Goal: Task Accomplishment & Management: Manage account settings

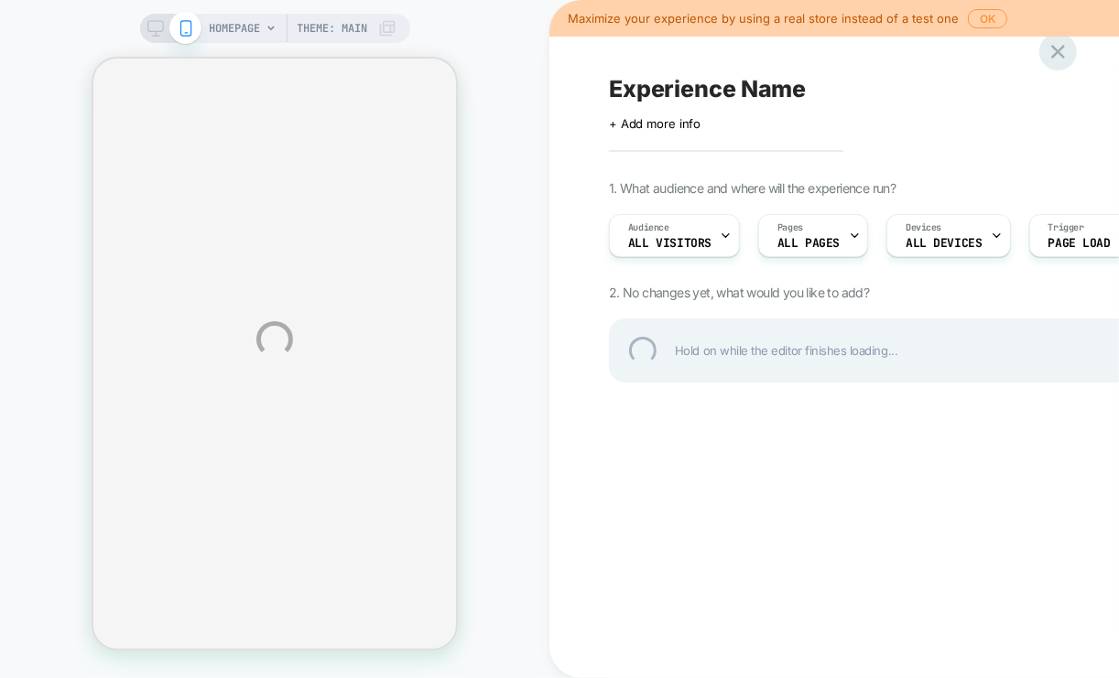
click at [1062, 56] on div at bounding box center [1058, 52] width 38 height 38
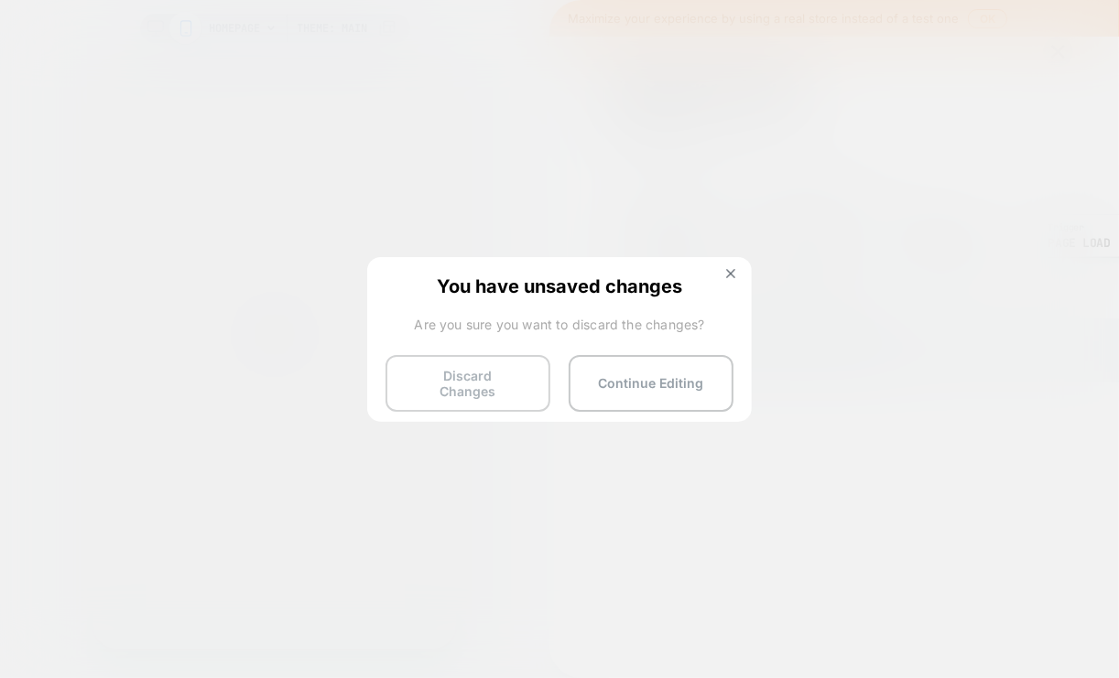
click at [519, 366] on button "Discard Changes" at bounding box center [467, 383] width 165 height 57
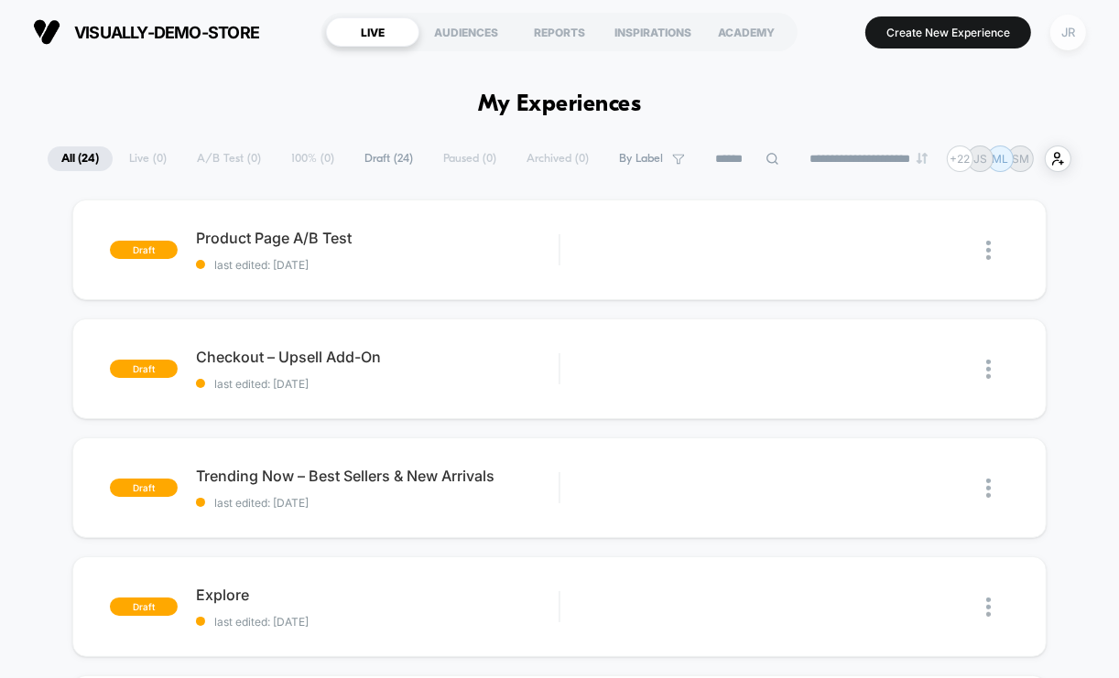
click at [1066, 29] on div "JR" at bounding box center [1068, 33] width 36 height 36
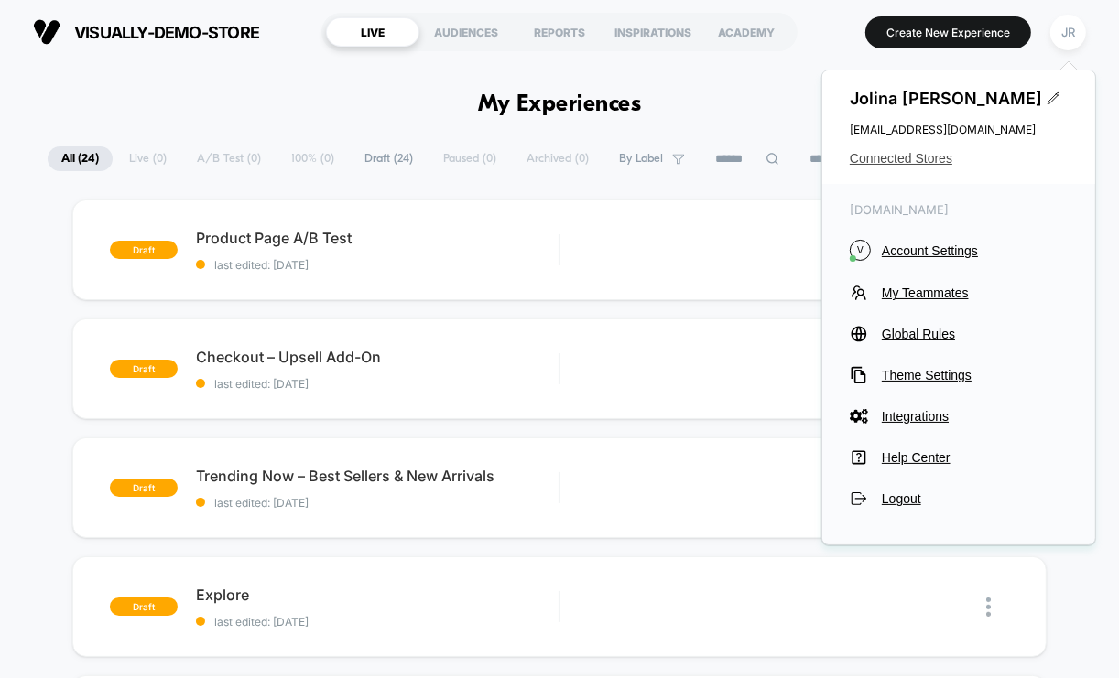
click at [908, 157] on span "Connected Stores" at bounding box center [959, 158] width 218 height 15
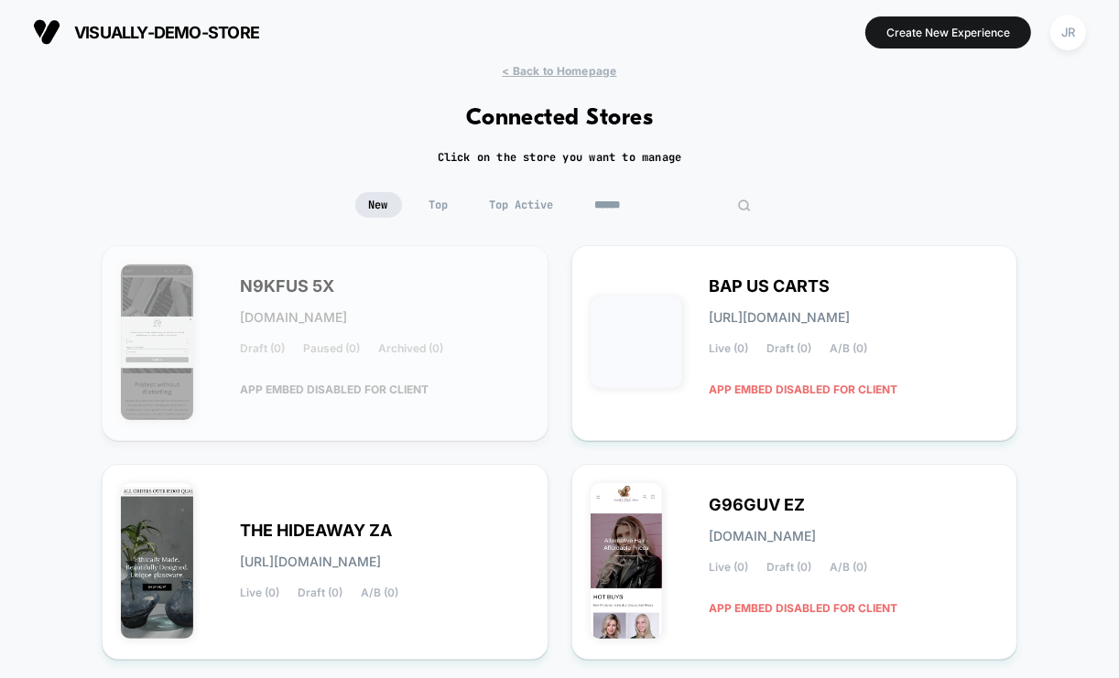
click at [658, 211] on input at bounding box center [672, 205] width 183 height 26
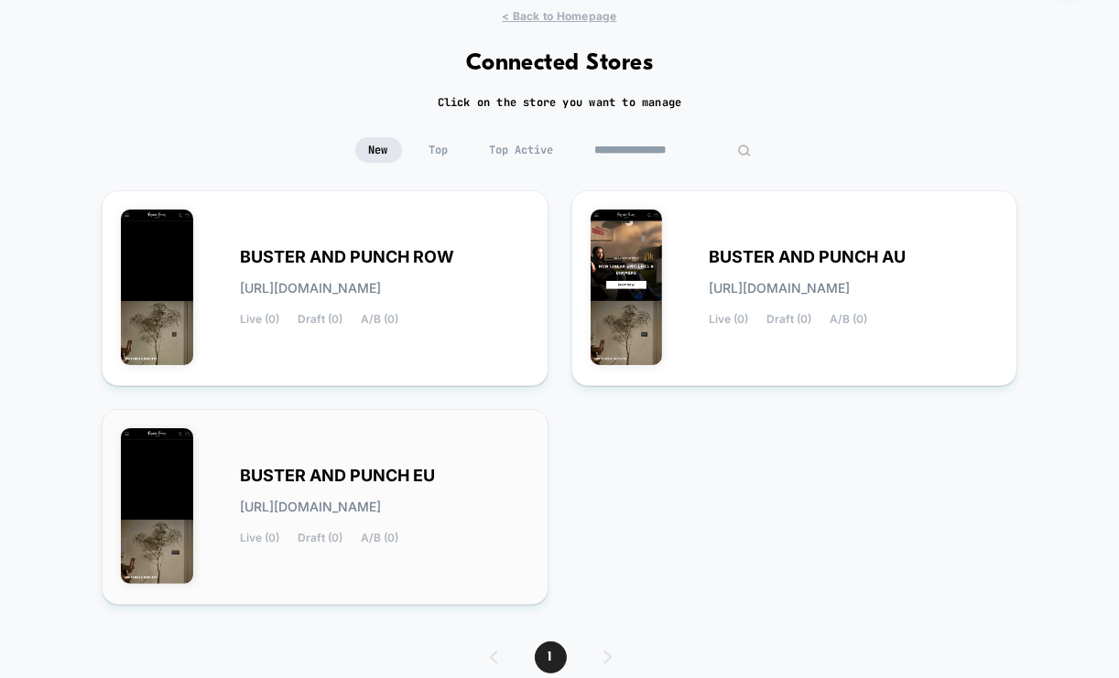
scroll to position [57, 0]
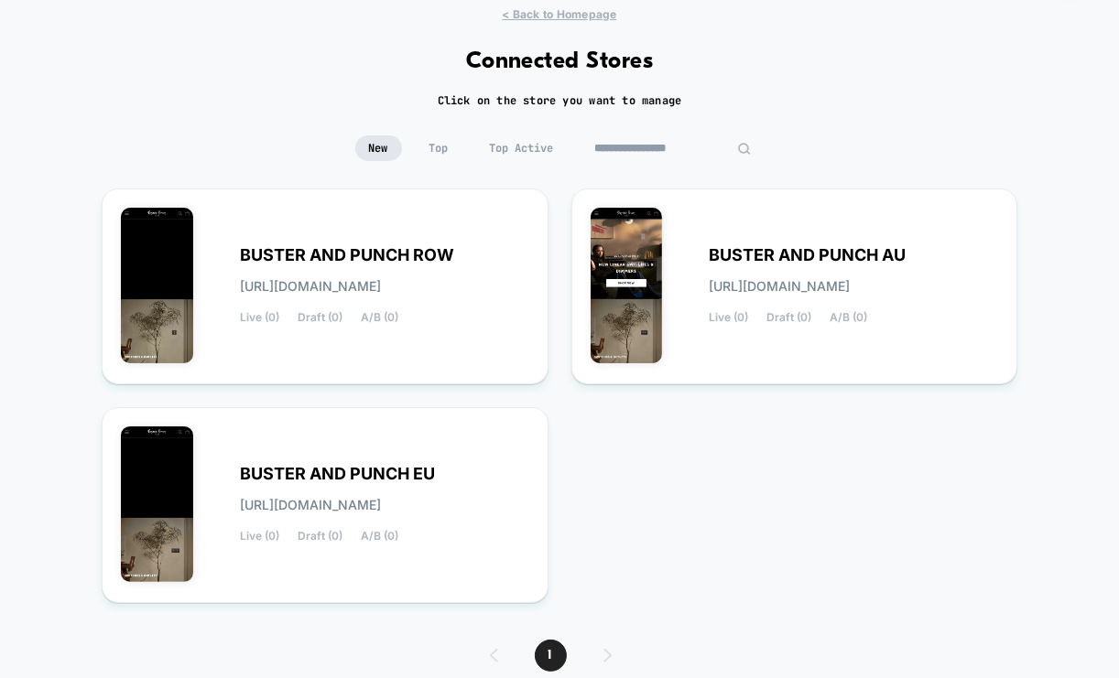
type input "**********"
